Goal: Contribute content

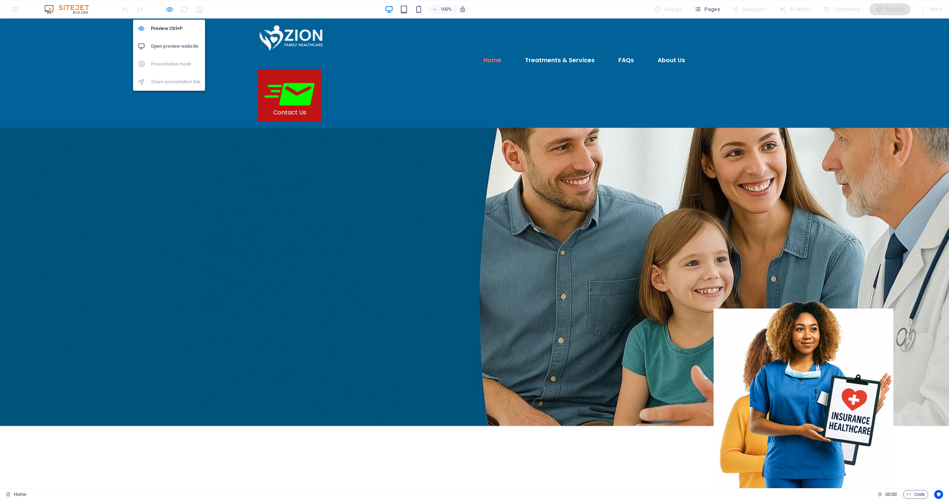
click at [170, 9] on icon "button" at bounding box center [169, 9] width 9 height 9
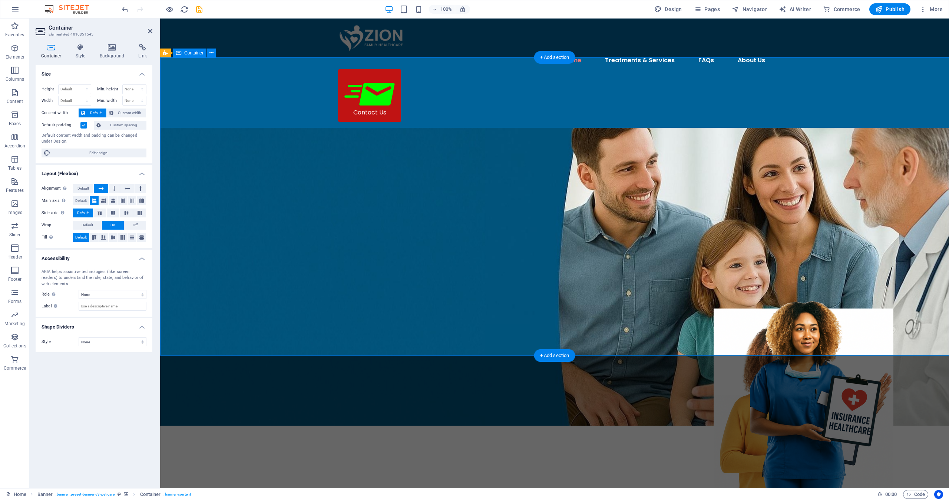
click at [88, 142] on div "Default content width and padding can be changed under Design." at bounding box center [93, 139] width 105 height 12
click at [114, 47] on icon at bounding box center [112, 47] width 36 height 7
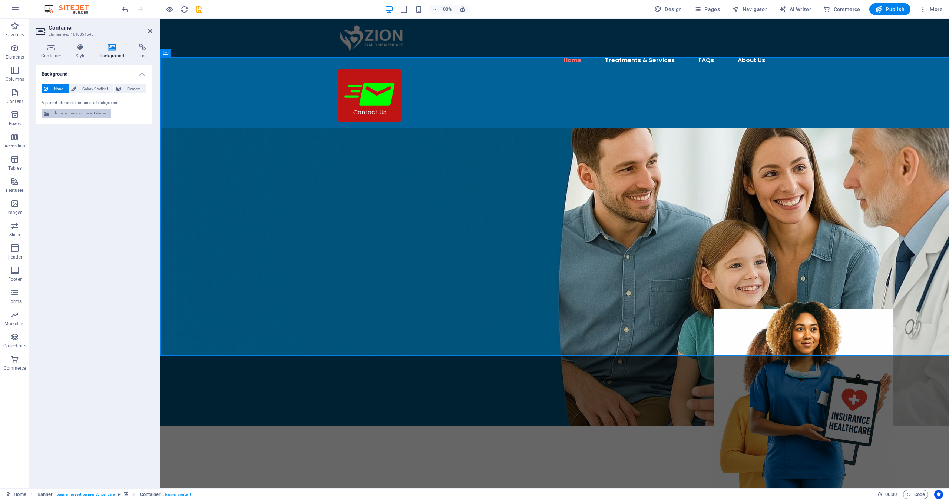
click at [72, 111] on span "Edit background on parent element" at bounding box center [80, 113] width 57 height 9
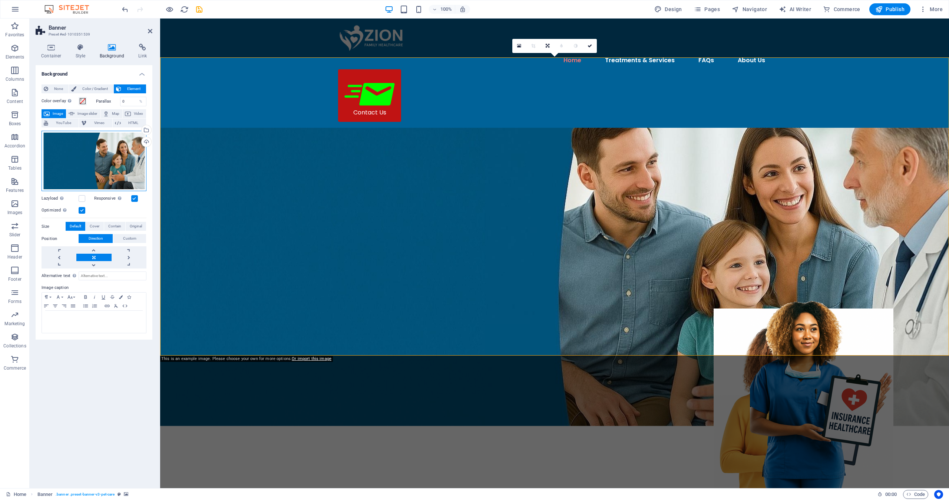
click at [83, 150] on div "Drag files here, click to choose files or select files from Files or our free s…" at bounding box center [93, 161] width 105 height 61
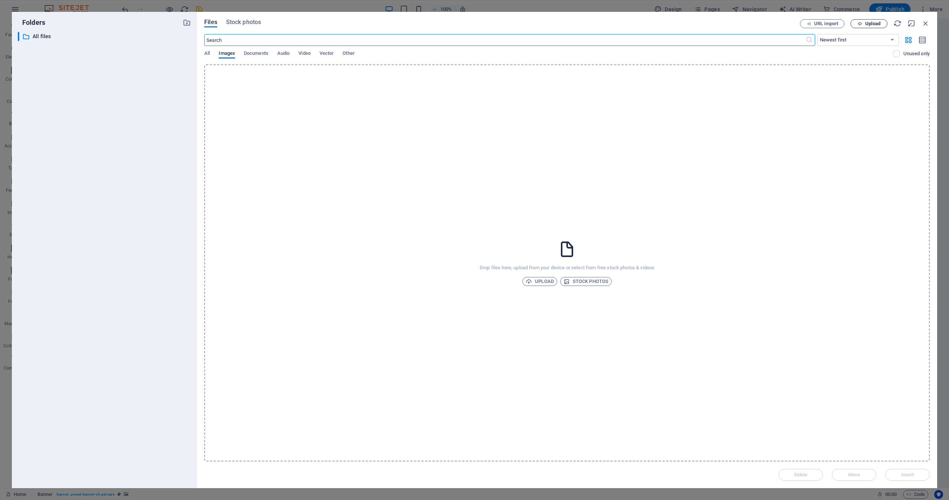
click at [871, 22] on span "Upload" at bounding box center [872, 23] width 15 height 4
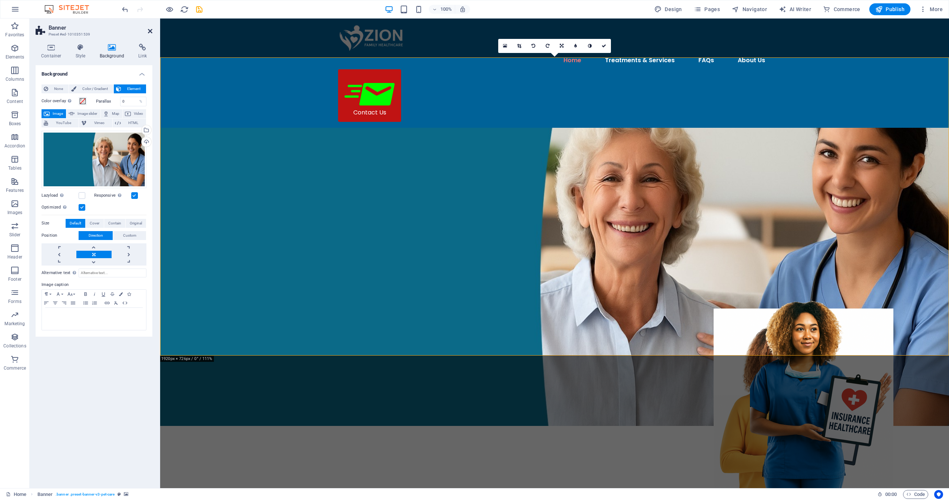
click at [150, 31] on icon at bounding box center [150, 31] width 4 height 6
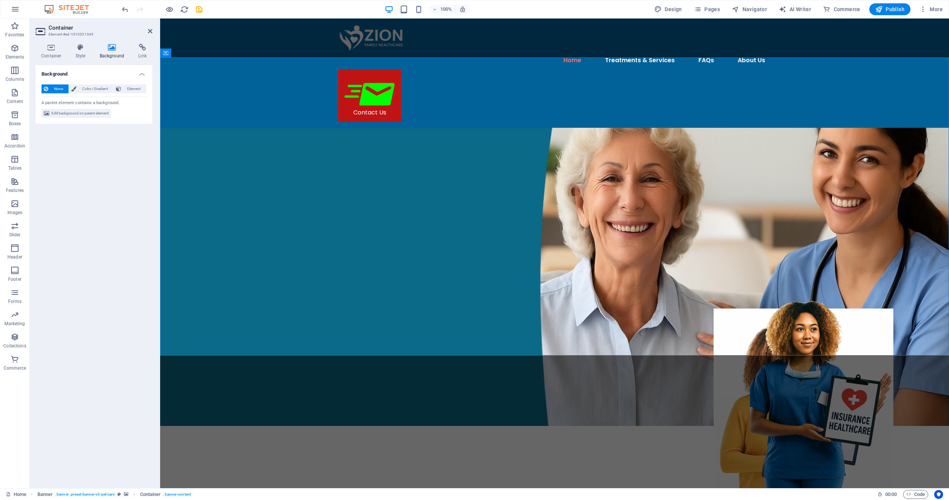
click at [110, 51] on h4 "Background" at bounding box center [113, 52] width 39 height 16
click at [69, 113] on span "Edit background on parent element" at bounding box center [80, 113] width 57 height 9
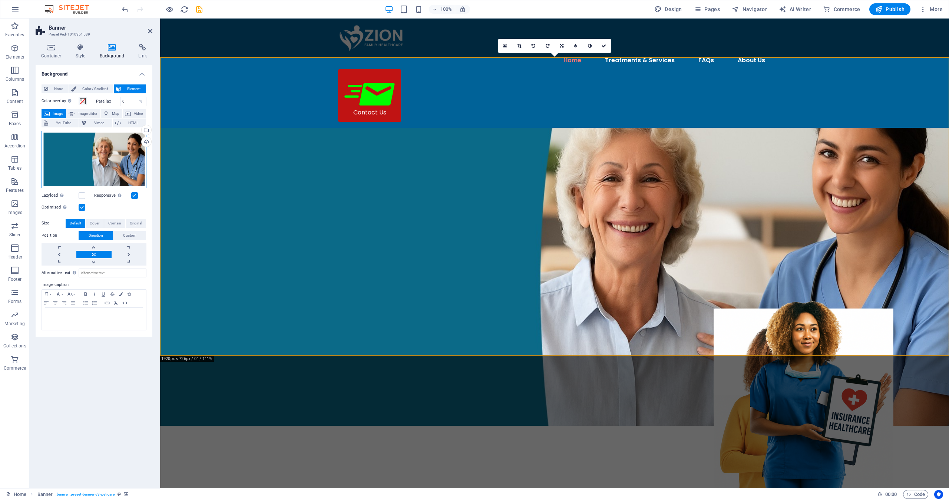
click at [79, 149] on div "Drag files here, click to choose files or select files from Files or our free s…" at bounding box center [93, 159] width 105 height 57
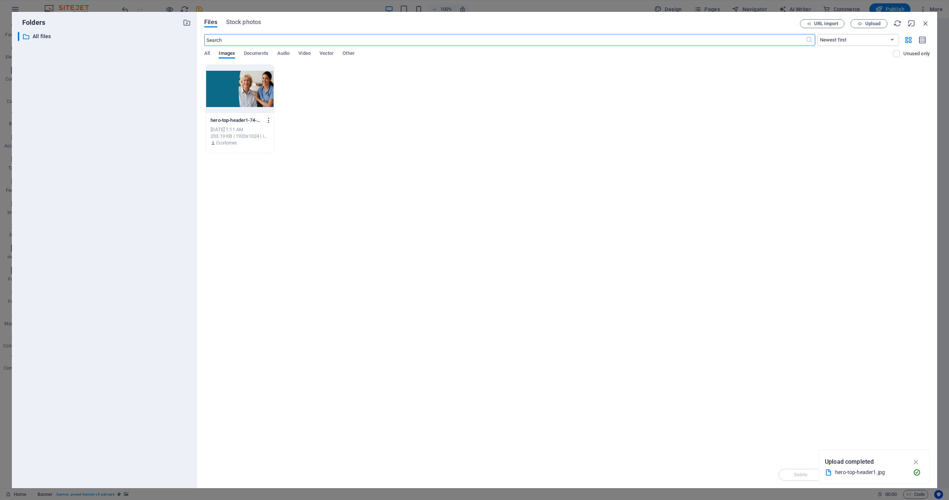
click at [266, 120] on icon "button" at bounding box center [268, 120] width 7 height 7
click at [265, 265] on h6 "Delete" at bounding box center [271, 264] width 31 height 9
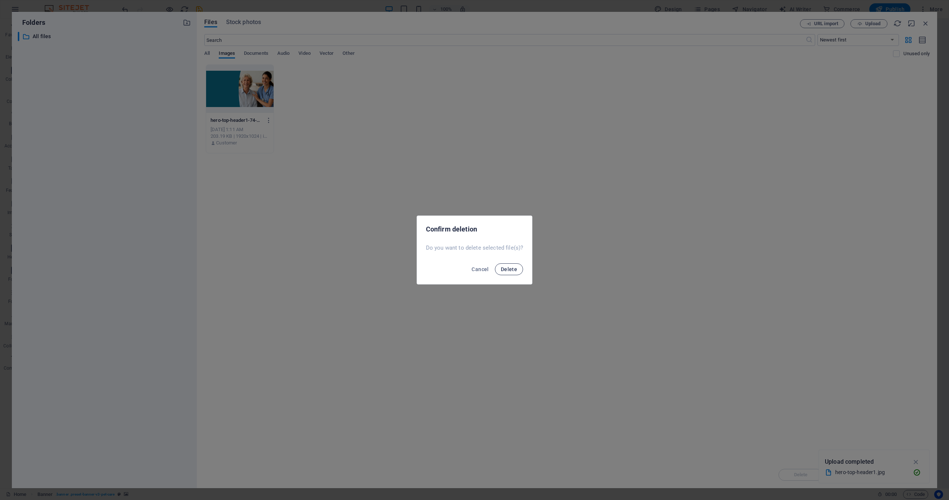
click at [506, 273] on button "Delete" at bounding box center [509, 269] width 28 height 12
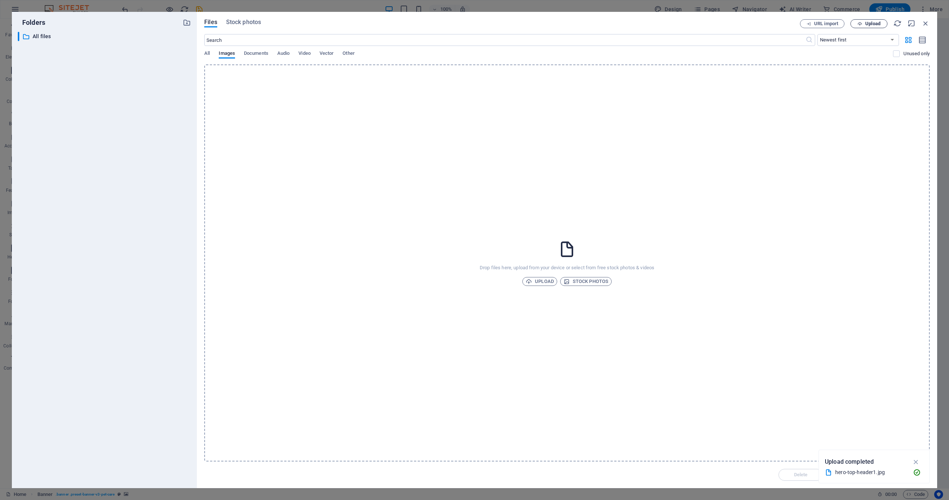
click at [871, 20] on button "Upload" at bounding box center [868, 23] width 37 height 9
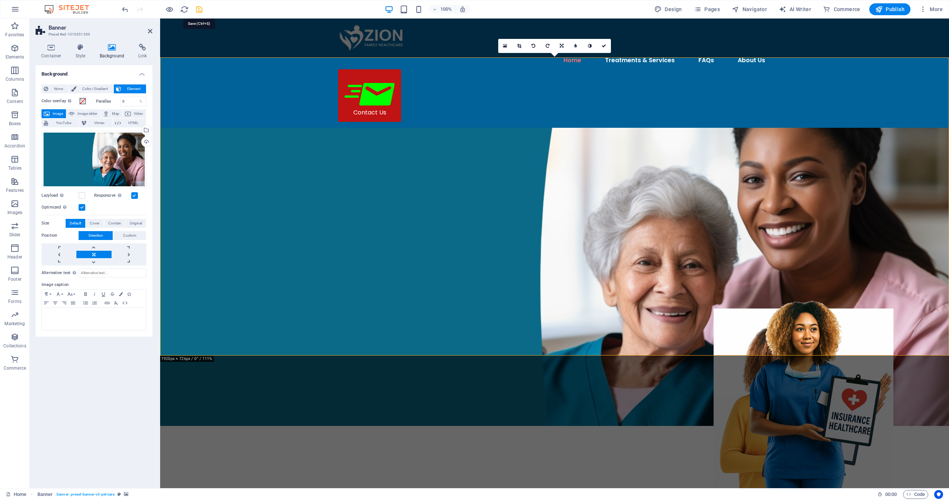
click at [200, 9] on icon "save" at bounding box center [199, 9] width 9 height 9
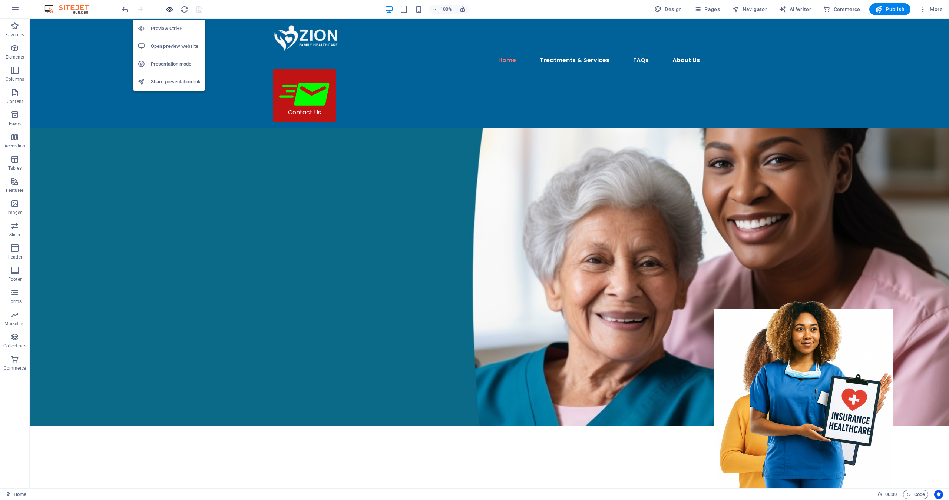
click at [166, 7] on icon "button" at bounding box center [169, 9] width 9 height 9
